Goal: Task Accomplishment & Management: Manage account settings

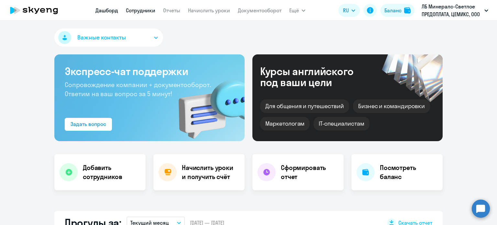
click at [147, 12] on link "Сотрудники" at bounding box center [140, 10] width 29 height 6
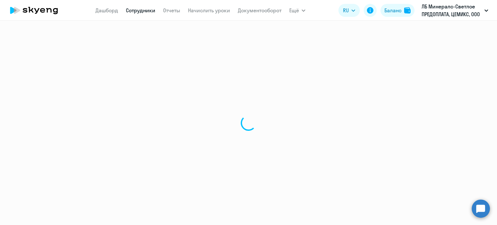
select select "30"
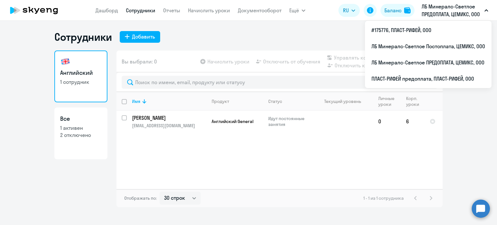
click at [436, 14] on p "ЛБ Минералс-Светлое ПРЕДОПЛАТА, ЦЕМИКС, ООО" at bounding box center [452, 11] width 60 height 16
click at [433, 14] on p "ЛБ Минералс-Светлое ПРЕДОПЛАТА, ЦЕМИКС, ООО" at bounding box center [452, 11] width 60 height 16
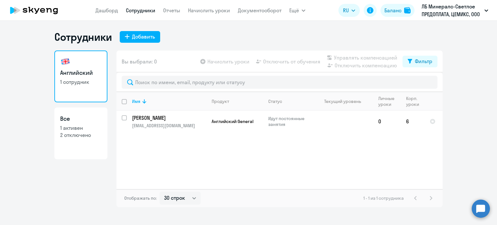
click at [433, 14] on p "ЛБ Минералс-Светлое ПРЕДОПЛАТА, ЦЕМИКС, ООО" at bounding box center [452, 11] width 60 height 16
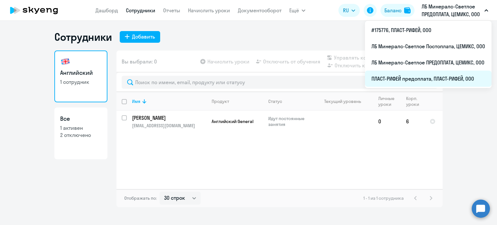
click at [421, 79] on li "ПЛАСТ-РИФЕЙ предоплата, ПЛАСТ-РИФЕЙ, ООО" at bounding box center [428, 79] width 127 height 16
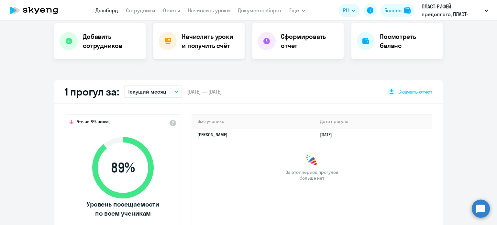
scroll to position [130, 0]
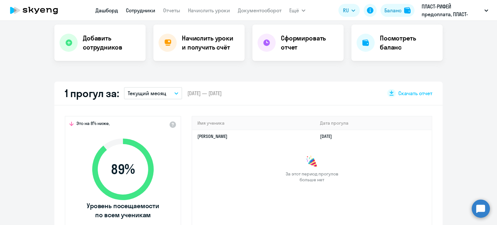
click at [151, 12] on link "Сотрудники" at bounding box center [140, 10] width 29 height 6
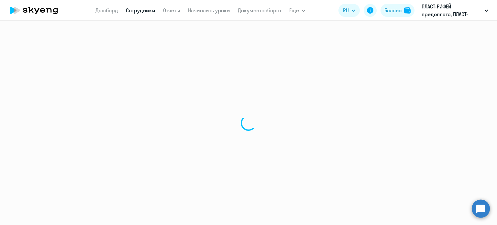
select select "30"
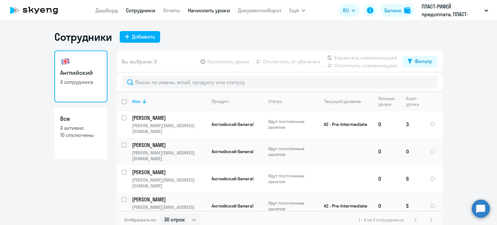
click at [197, 10] on link "Начислить уроки" at bounding box center [209, 10] width 42 height 6
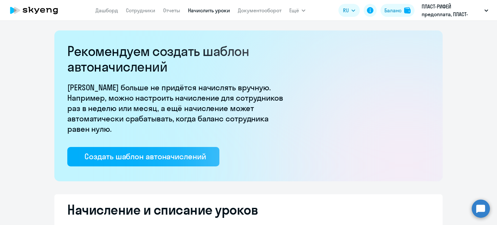
select select "10"
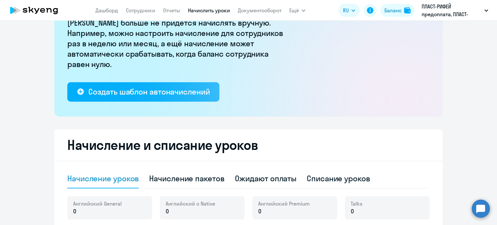
scroll to position [97, 0]
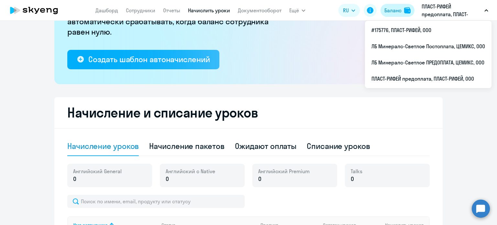
click at [410, 10] on img at bounding box center [407, 10] width 6 height 6
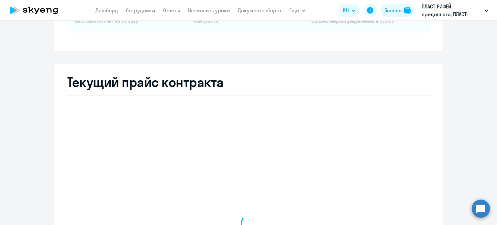
select select "english_adult_not_native_speaker"
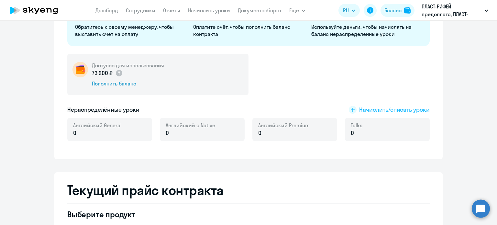
click at [367, 110] on span "Начислить/списать уроки" at bounding box center [394, 110] width 71 height 8
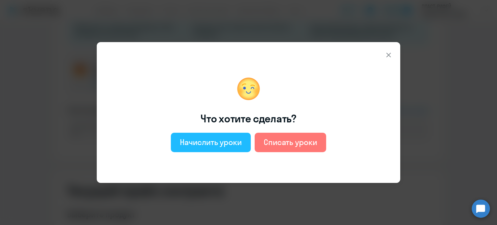
click at [197, 139] on div "Начислить уроки" at bounding box center [211, 142] width 62 height 10
select select "english_adult_not_native_speaker"
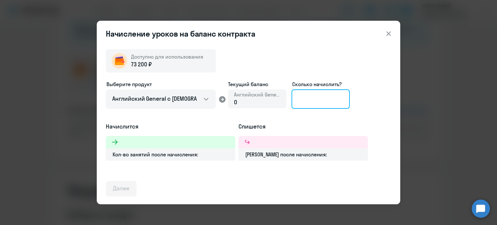
click at [302, 104] on input at bounding box center [321, 98] width 58 height 19
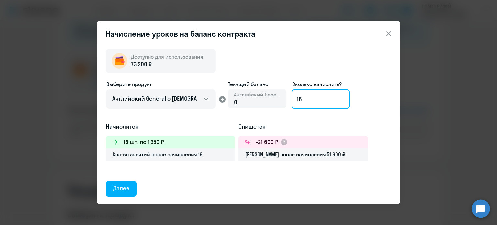
click at [310, 104] on input "16" at bounding box center [321, 98] width 58 height 19
type input "1"
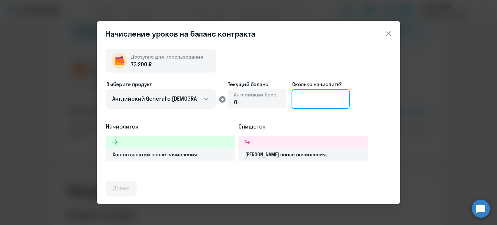
type input "8"
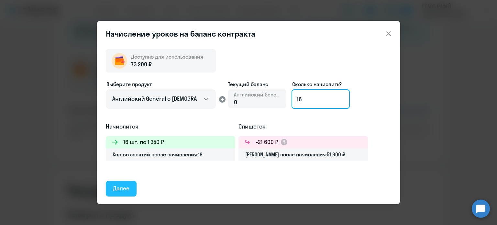
type input "16"
click at [120, 188] on div "Далее" at bounding box center [121, 188] width 17 height 8
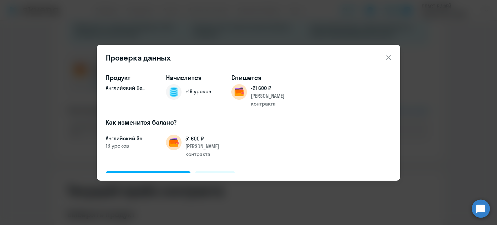
click at [482, 210] on circle at bounding box center [481, 208] width 18 height 18
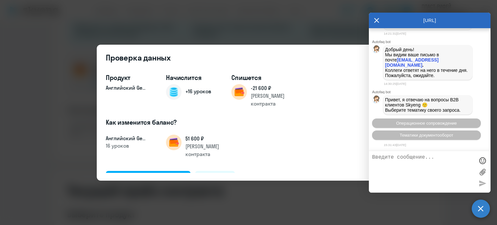
scroll to position [1276, 0]
click at [159, 174] on div "Подтвердить и начислить" at bounding box center [148, 178] width 71 height 8
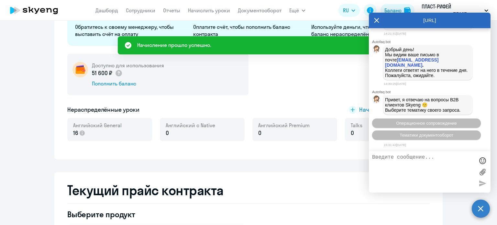
click at [425, 163] on textarea at bounding box center [423, 171] width 102 height 35
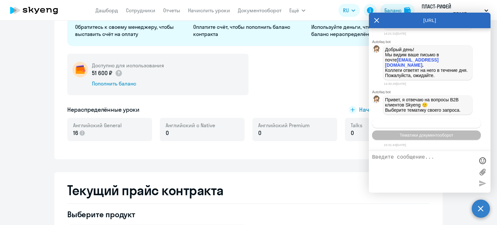
click at [416, 123] on span "Операционное сопровождение" at bounding box center [426, 123] width 61 height 5
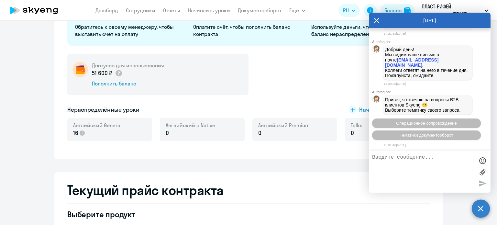
scroll to position [1296, 0]
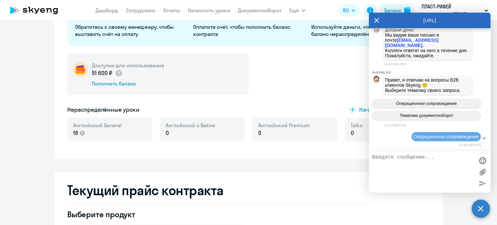
click at [407, 165] on textarea at bounding box center [423, 171] width 102 height 35
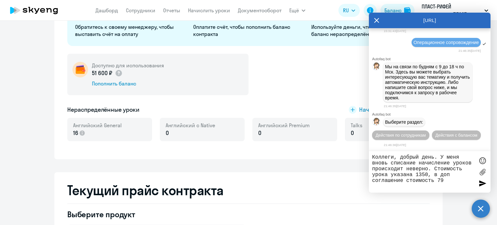
type textarea "Коллеги, добрый день. У меня вновь списание начисление уроков происходит неверн…"
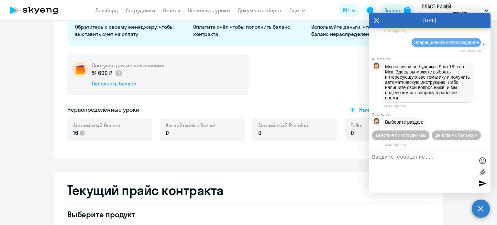
scroll to position [1430, 0]
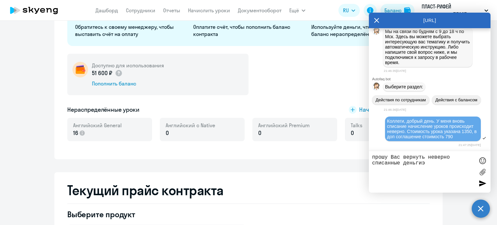
type textarea "прошу Вас вернуть неверно списанные деньги"
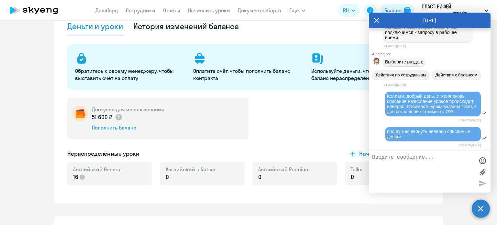
scroll to position [0, 0]
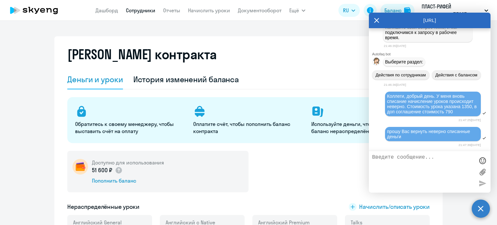
click at [151, 11] on link "Сотрудники" at bounding box center [140, 10] width 29 height 6
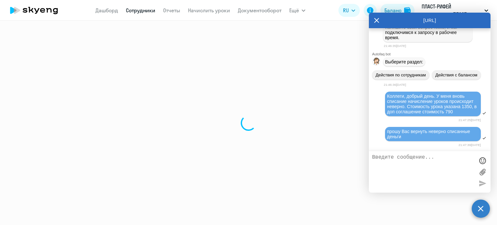
select select "30"
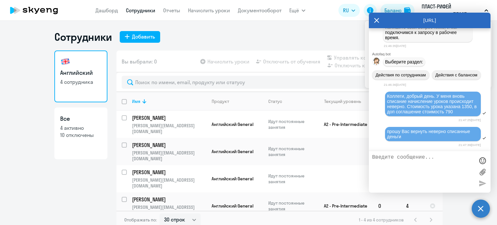
click at [378, 19] on icon at bounding box center [376, 21] width 5 height 16
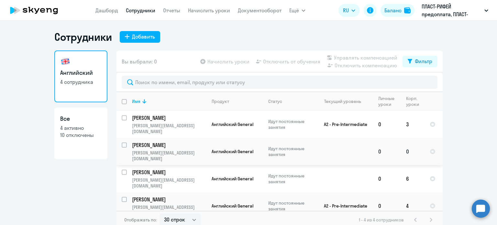
click at [192, 146] on p "[PERSON_NAME]" at bounding box center [168, 144] width 73 height 7
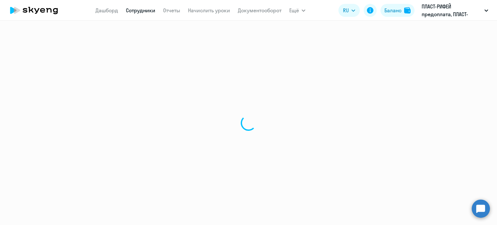
select select "english"
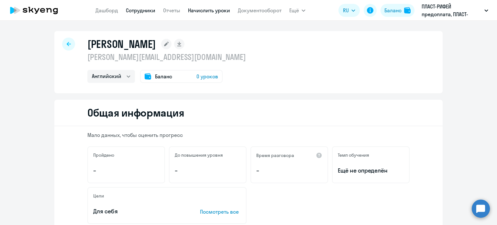
click at [204, 13] on link "Начислить уроки" at bounding box center [209, 10] width 42 height 6
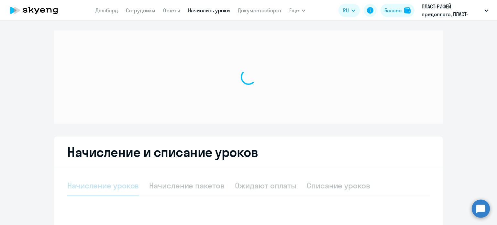
select select "10"
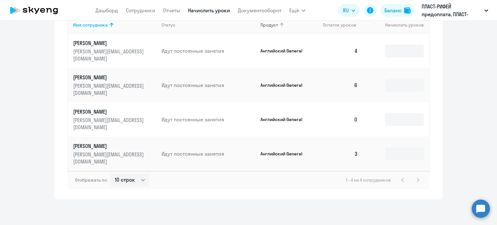
scroll to position [298, 0]
click at [404, 116] on input at bounding box center [404, 119] width 39 height 13
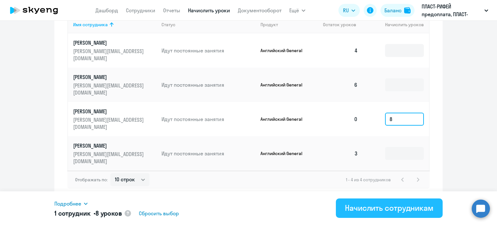
type input "8"
click at [341, 214] on button "Начислить сотрудникам" at bounding box center [389, 207] width 107 height 19
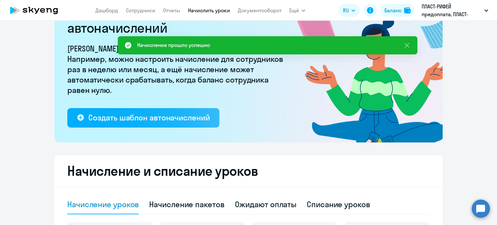
scroll to position [0, 0]
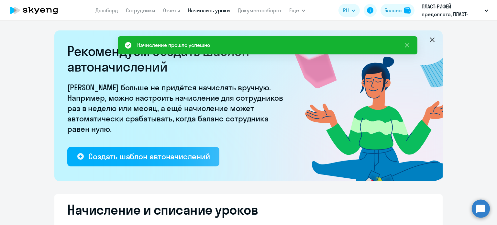
drag, startPoint x: 114, startPoint y: 9, endPoint x: 114, endPoint y: 4, distance: 5.9
click at [114, 9] on link "Дашборд" at bounding box center [107, 10] width 23 height 6
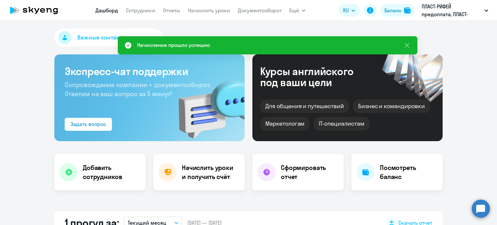
select select "30"
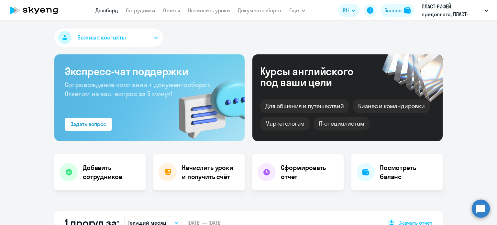
click at [365, 107] on div "Бизнес и командировки" at bounding box center [391, 106] width 77 height 14
